Goal: Task Accomplishment & Management: Manage account settings

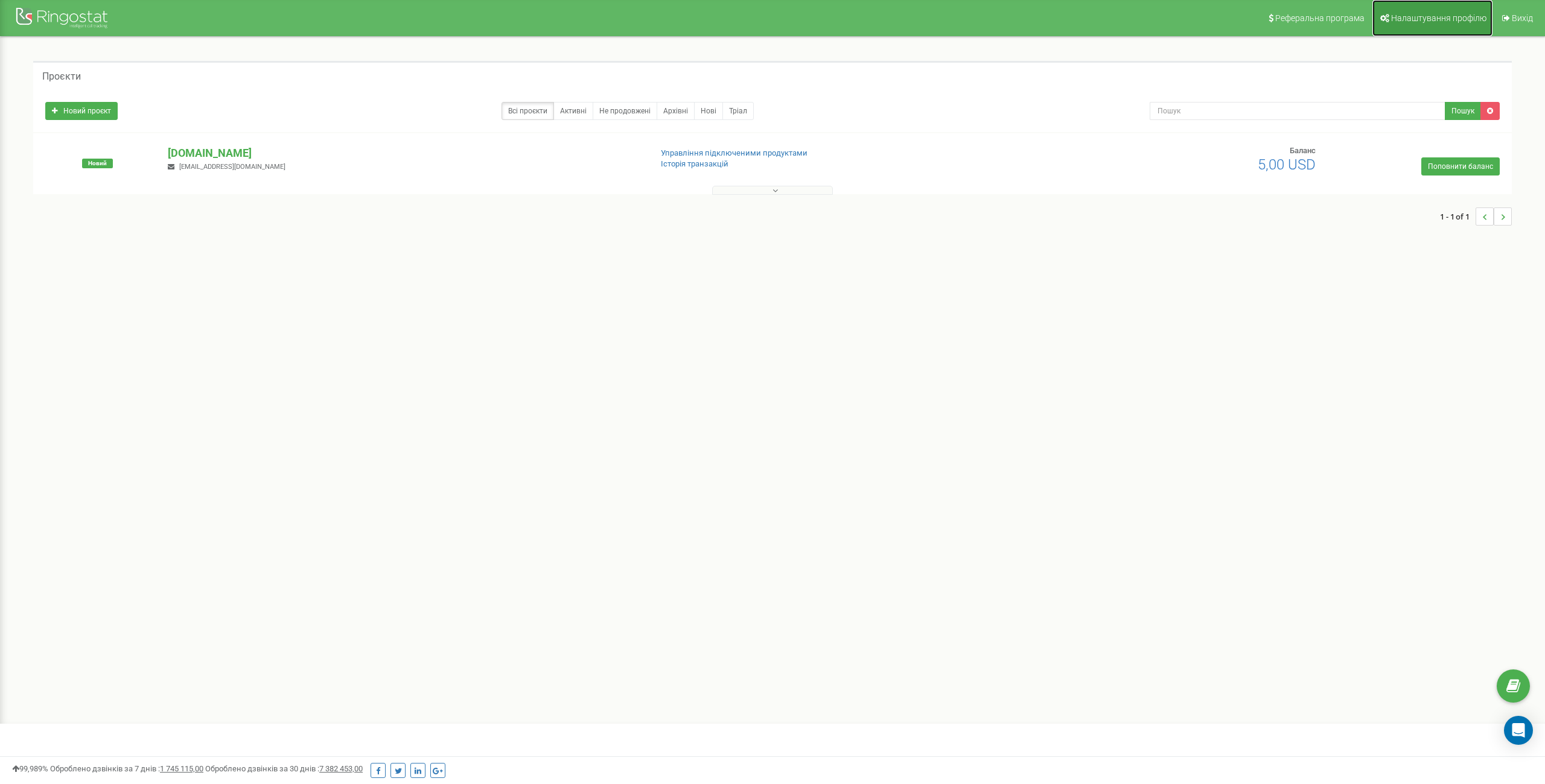
click at [1434, 14] on span "Налаштування профілю" at bounding box center [1439, 18] width 95 height 10
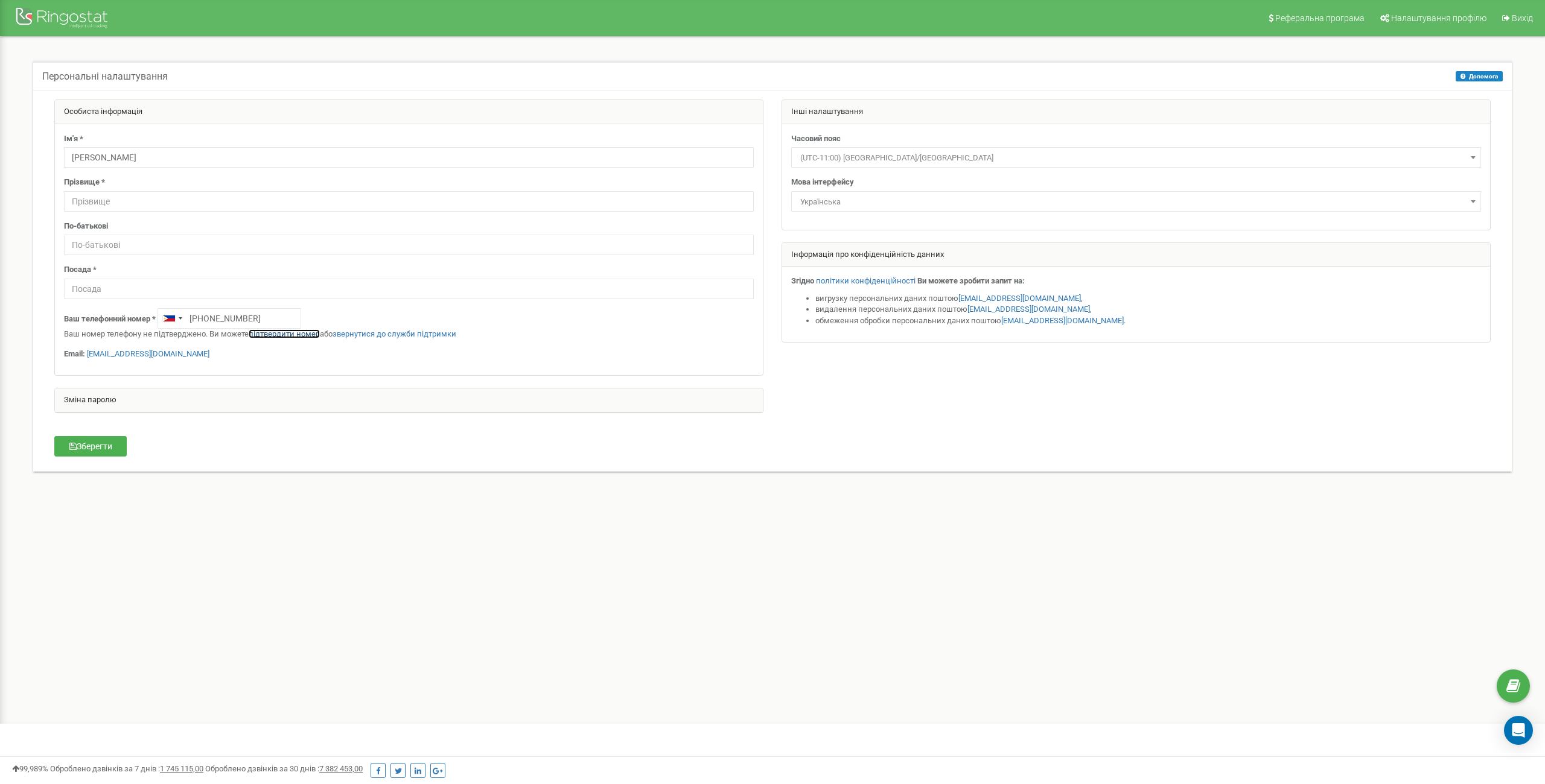
click at [284, 334] on link "підтвердити номер" at bounding box center [284, 334] width 71 height 9
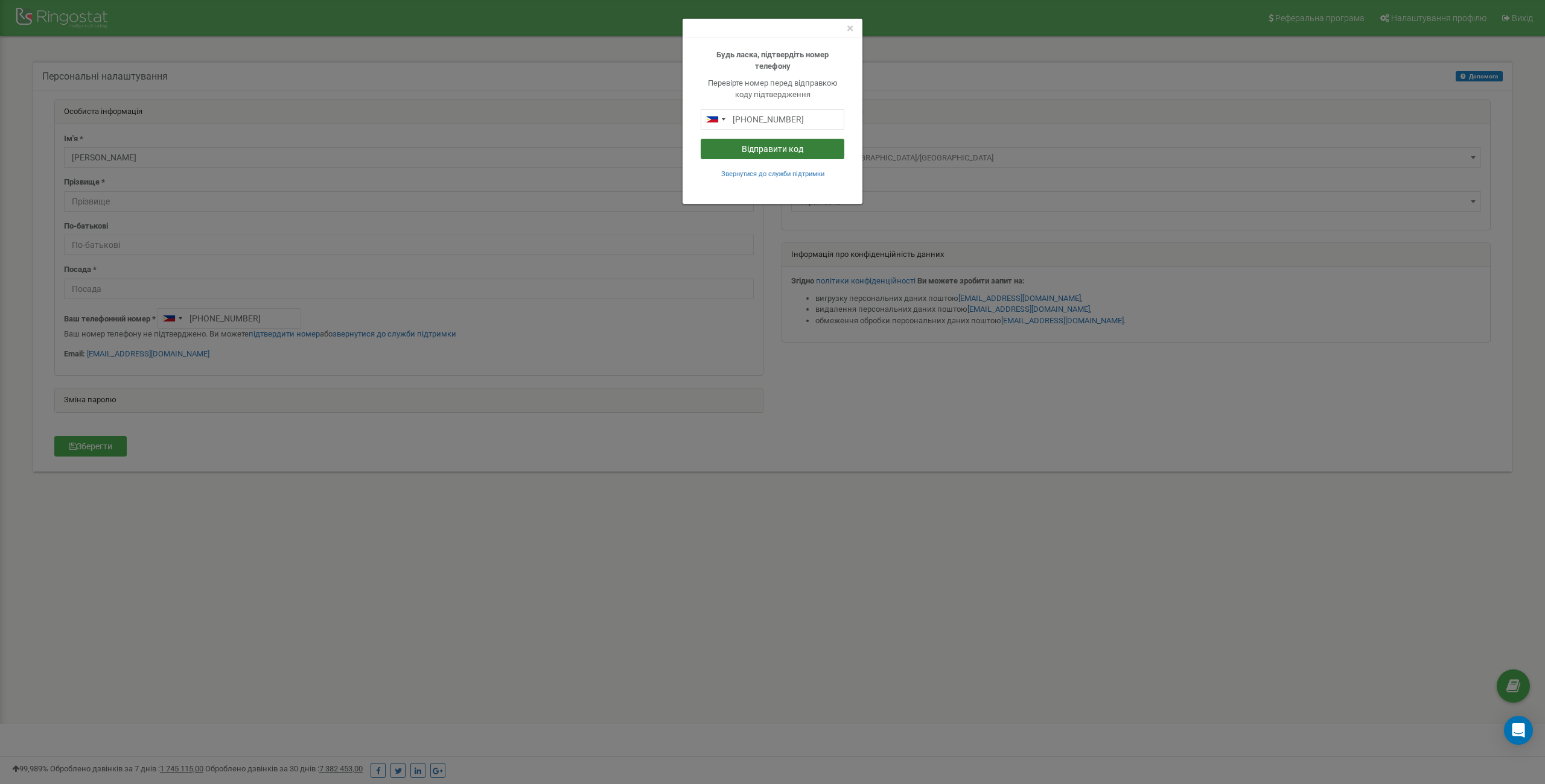
click at [747, 150] on button "Відправити код" at bounding box center [772, 148] width 143 height 20
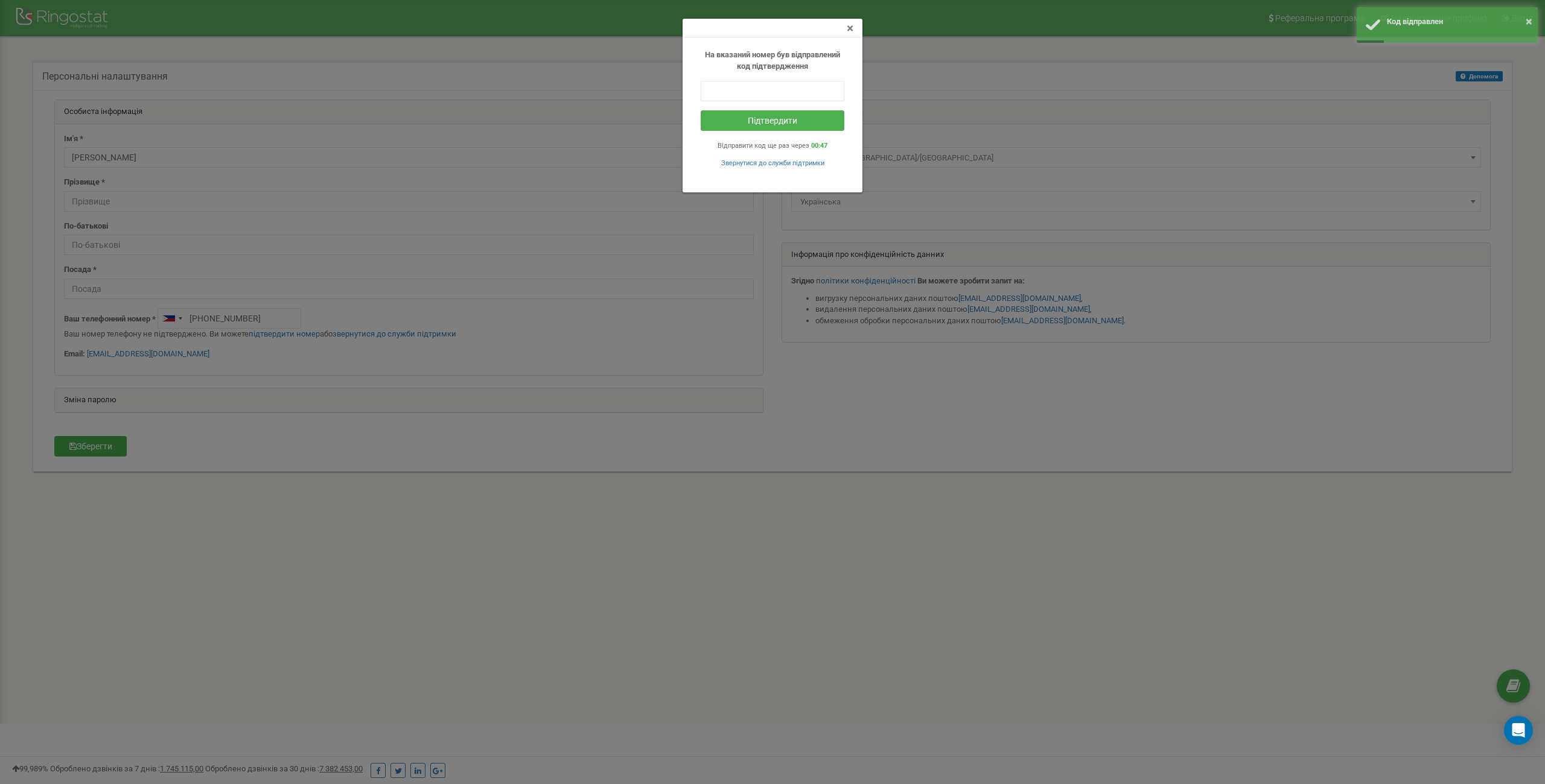
click at [849, 31] on span "×" at bounding box center [849, 28] width 6 height 15
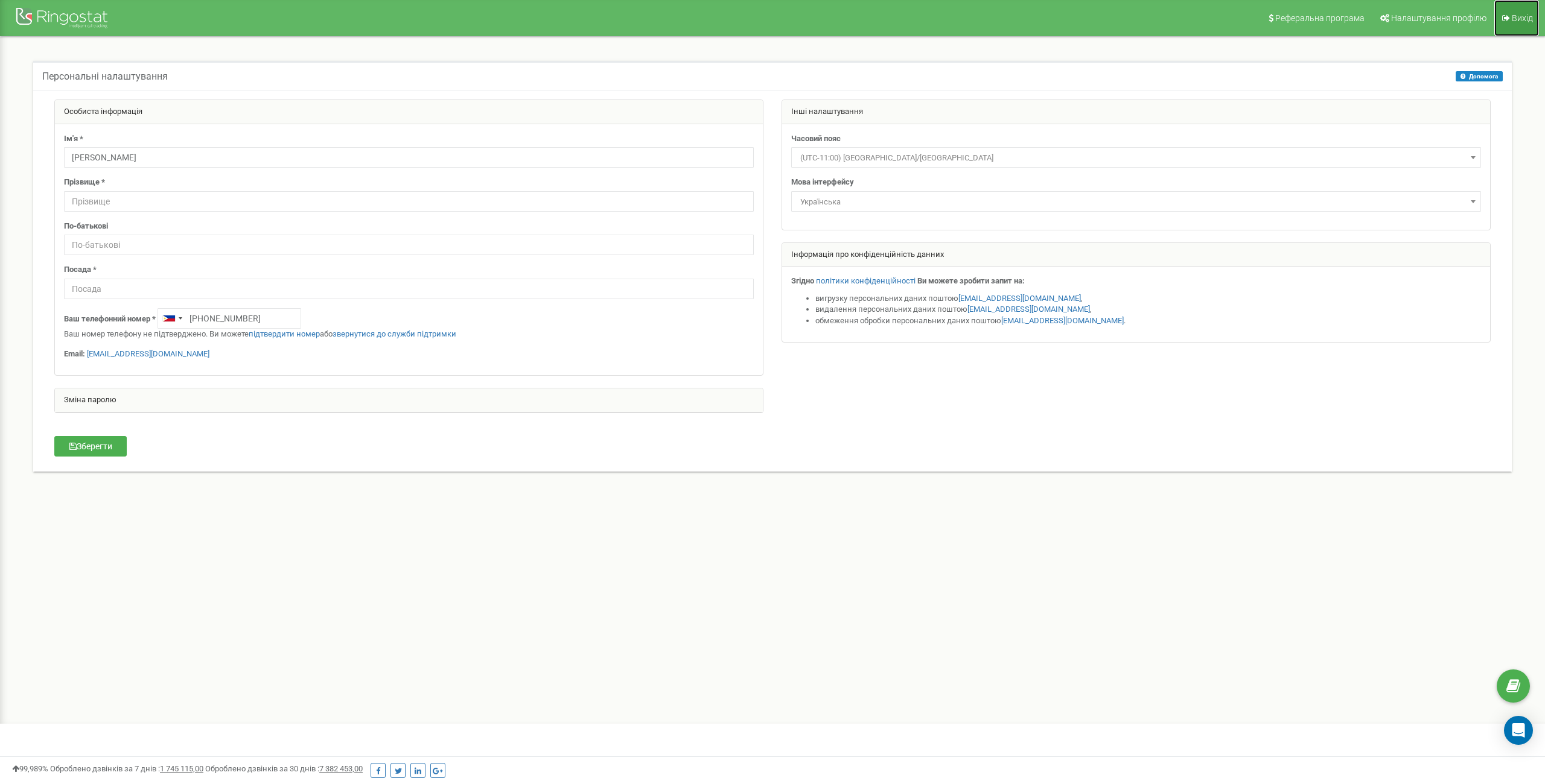
click at [1516, 17] on span "Вихід" at bounding box center [1522, 18] width 21 height 10
